Goal: Task Accomplishment & Management: Use online tool/utility

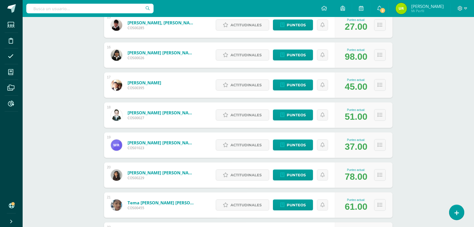
scroll to position [495, 0]
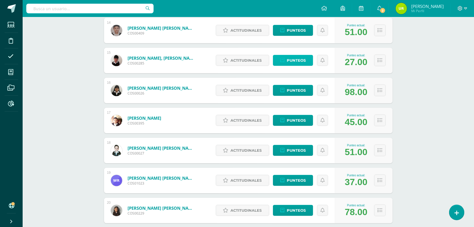
click at [294, 59] on span "Punteos" at bounding box center [296, 60] width 19 height 10
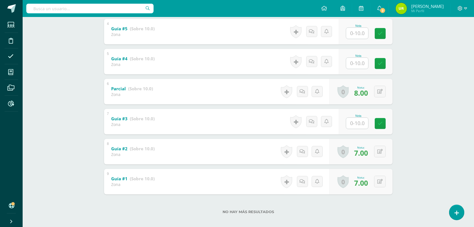
scroll to position [217, 0]
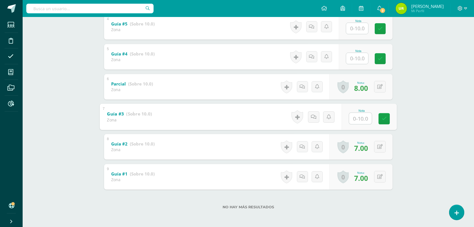
click at [363, 122] on input "text" at bounding box center [360, 118] width 23 height 11
type input "8"
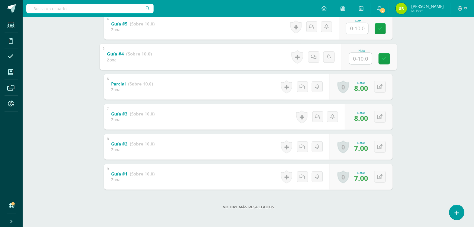
click at [362, 57] on input "text" at bounding box center [360, 58] width 23 height 11
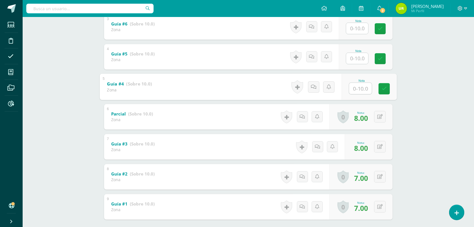
scroll to position [146, 0]
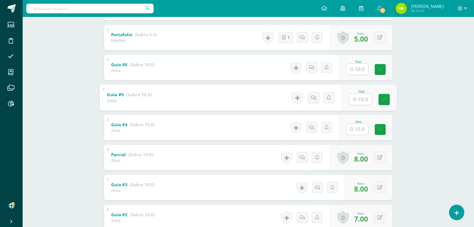
click at [359, 101] on input "text" at bounding box center [360, 98] width 23 height 11
type input "7"
type input "8"
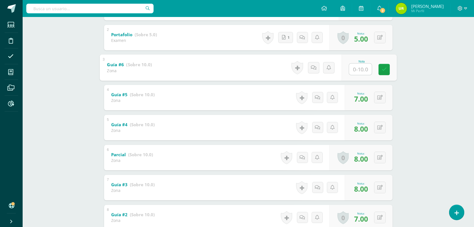
click at [363, 71] on input "text" at bounding box center [360, 68] width 23 height 11
type input "9"
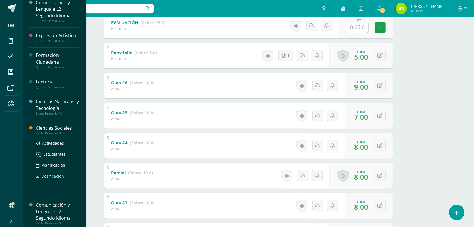
scroll to position [134, 0]
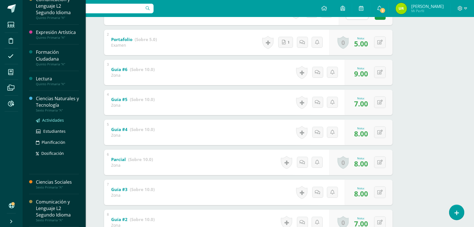
click at [53, 119] on span "Actividades" at bounding box center [53, 119] width 22 height 5
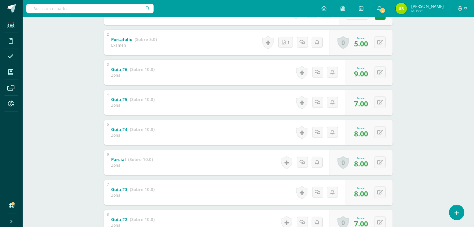
scroll to position [77, 0]
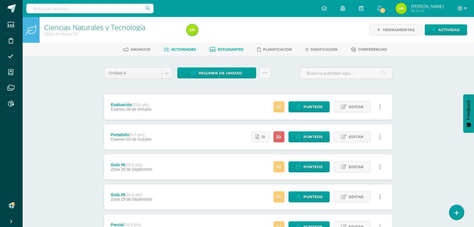
click at [234, 47] on span "Estudiantes" at bounding box center [231, 49] width 26 height 4
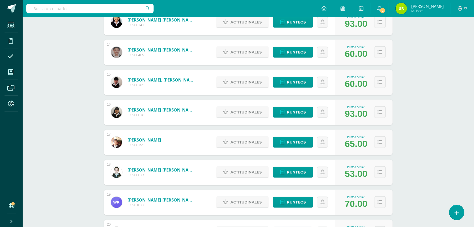
scroll to position [474, 0]
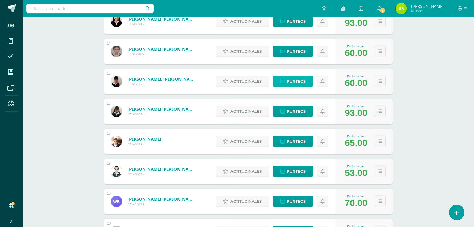
click at [287, 82] on span "Punteos" at bounding box center [296, 81] width 19 height 10
